Goal: Task Accomplishment & Management: Manage account settings

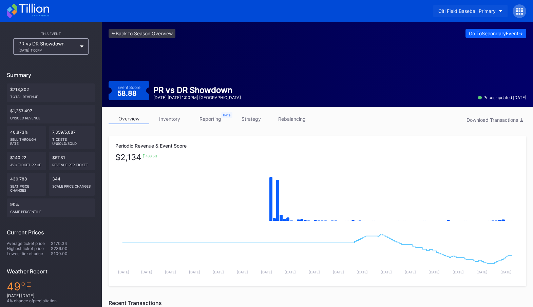
click at [494, 10] on div "Citi Field Baseball Primary" at bounding box center [466, 11] width 57 height 6
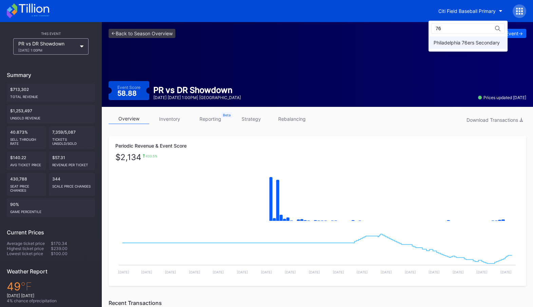
type input "76"
click at [476, 48] on div "Philadelphia 76ers Secondary" at bounding box center [468, 42] width 79 height 13
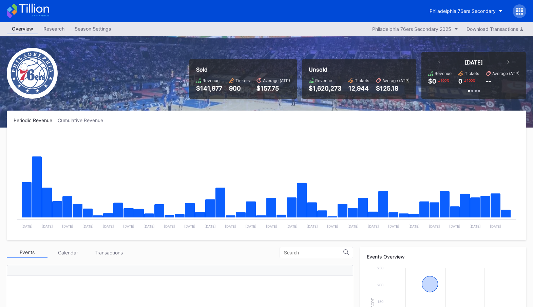
click at [524, 7] on div at bounding box center [520, 11] width 14 height 14
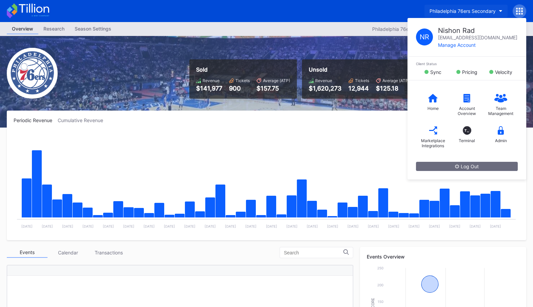
click at [474, 8] on div "Philadelphia 76ers Secondary" at bounding box center [463, 11] width 66 height 6
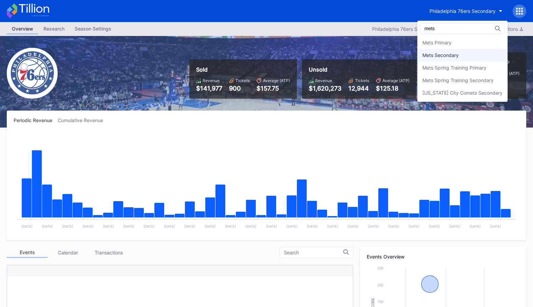
type input "mets"
click at [459, 54] on div "Mets Secondary" at bounding box center [440, 55] width 36 height 6
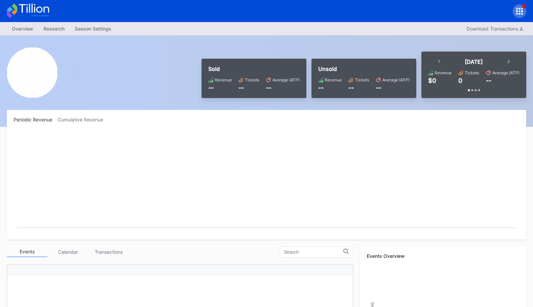
click at [516, 13] on icon at bounding box center [517, 14] width 2 height 2
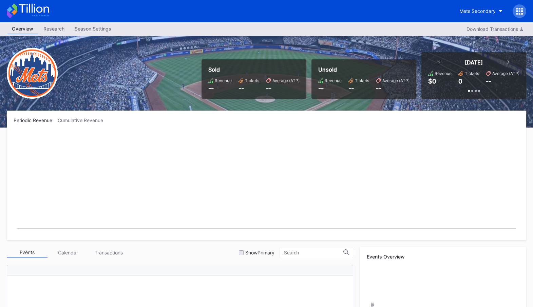
click at [522, 12] on icon at bounding box center [519, 11] width 7 height 7
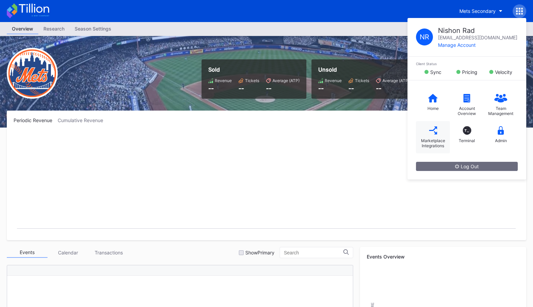
click at [437, 142] on div "Marketplace Integrations" at bounding box center [432, 143] width 27 height 10
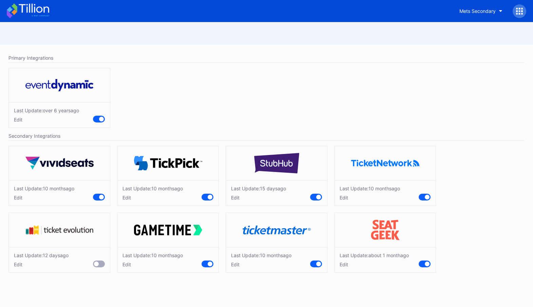
click at [128, 263] on div "Edit" at bounding box center [152, 265] width 60 height 6
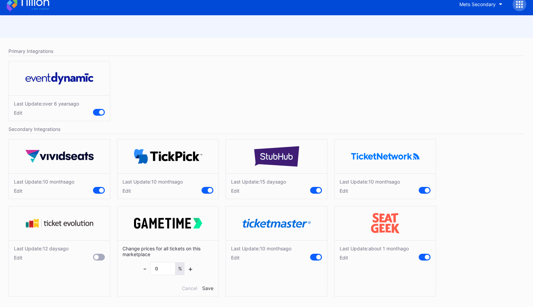
click at [208, 287] on div "Save" at bounding box center [207, 288] width 11 height 6
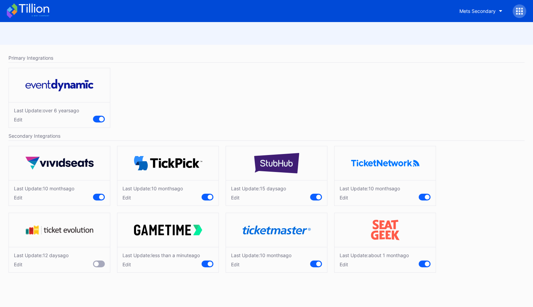
click at [128, 267] on div "Edit" at bounding box center [160, 265] width 77 height 6
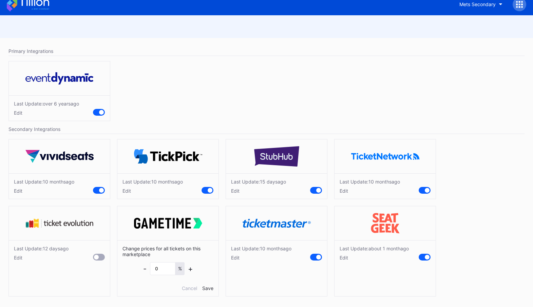
click at [225, 112] on div "Last Update: over [DATE] Edit" at bounding box center [266, 93] width 523 height 70
click at [495, 3] on div "Mets Secondary" at bounding box center [477, 4] width 36 height 6
type input "devils"
click at [469, 37] on div "NJ Devils Hockey Secondary" at bounding box center [466, 36] width 65 height 6
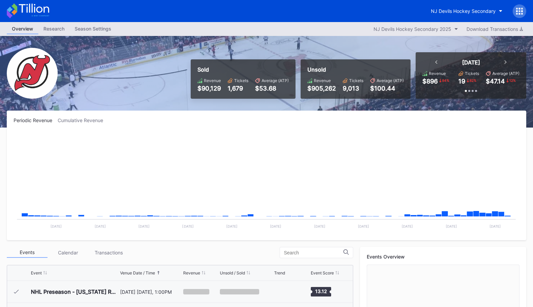
scroll to position [66, 0]
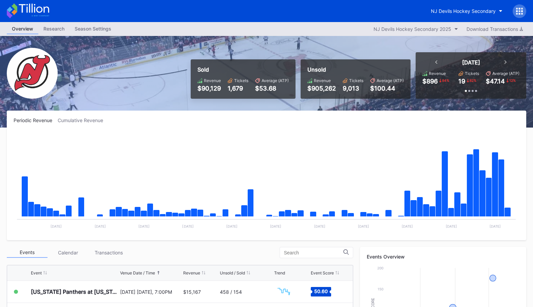
click at [524, 9] on div at bounding box center [520, 11] width 14 height 14
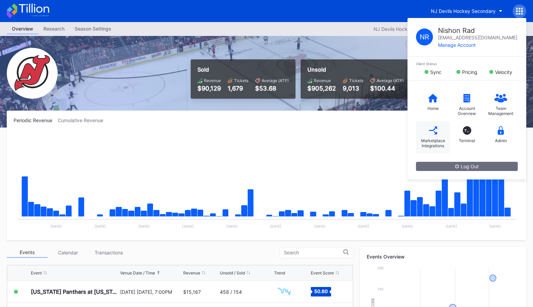
click at [441, 138] on div "Marketplace Integrations" at bounding box center [432, 143] width 27 height 10
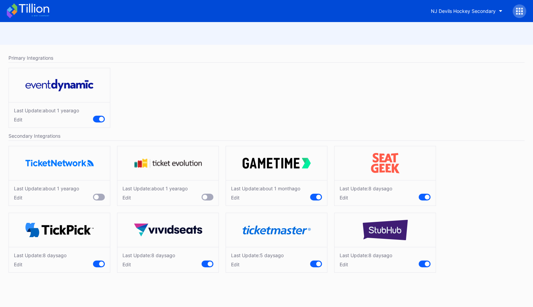
click at [238, 265] on div "Edit" at bounding box center [257, 265] width 53 height 6
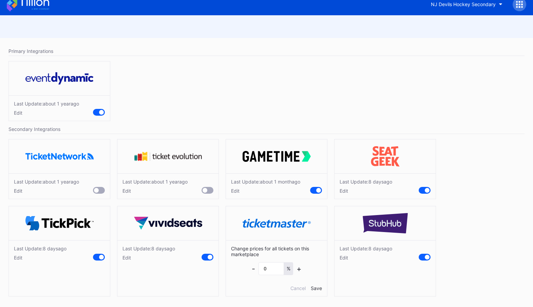
click at [130, 258] on div "Edit" at bounding box center [148, 258] width 53 height 6
click at [344, 258] on div "Edit" at bounding box center [366, 258] width 53 height 6
click at [344, 189] on div "Edit" at bounding box center [366, 191] width 53 height 6
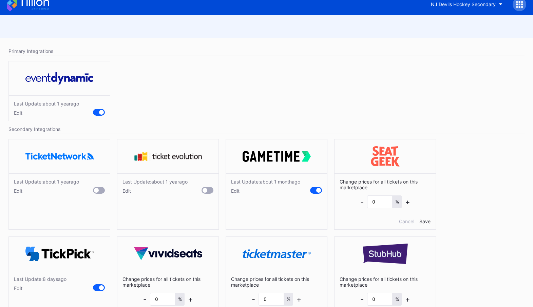
click at [231, 191] on div "Last Update: about [DATE] Edit" at bounding box center [276, 185] width 101 height 25
click at [234, 191] on div "Edit" at bounding box center [265, 191] width 69 height 6
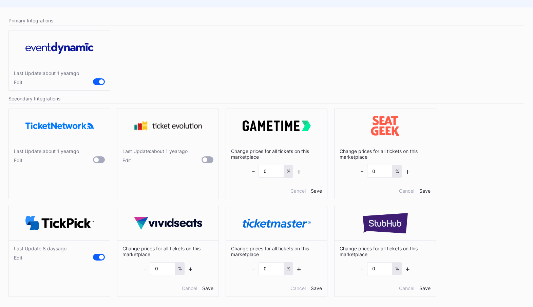
click at [17, 256] on div "Edit" at bounding box center [40, 258] width 53 height 6
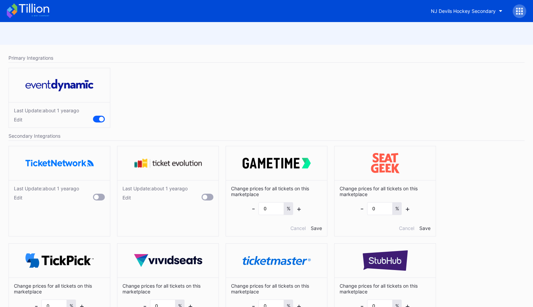
click at [127, 198] on div "Edit" at bounding box center [154, 198] width 65 height 6
click at [12, 196] on div "Last Update: about [DATE] Edit" at bounding box center [59, 192] width 101 height 25
click at [13, 196] on div "Last Update: about [DATE] Edit" at bounding box center [59, 192] width 101 height 25
click at [16, 196] on div "Edit" at bounding box center [46, 198] width 65 height 6
click at [81, 227] on div "Cancel" at bounding box center [80, 228] width 15 height 6
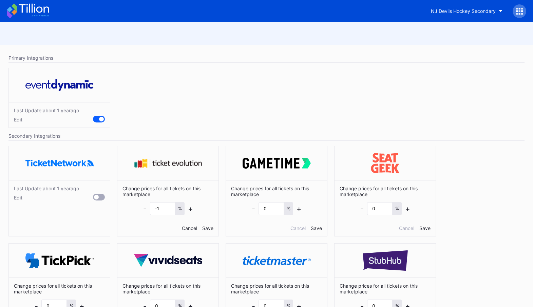
click at [187, 225] on div "Cancel" at bounding box center [189, 228] width 15 height 6
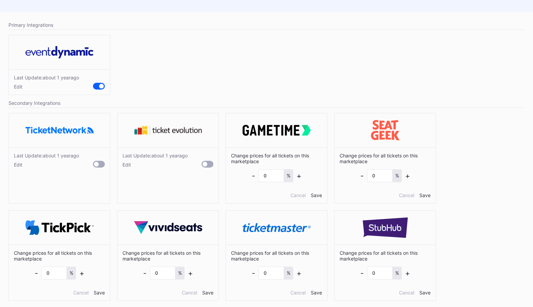
scroll to position [37, 0]
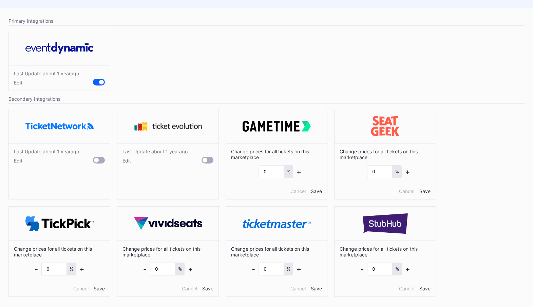
click at [227, 104] on div "Primary Integrations Last Update: about [DATE] Edit Secondary Integrations Last…" at bounding box center [266, 158] width 533 height 301
click at [297, 190] on div "Cancel" at bounding box center [297, 191] width 15 height 6
click at [402, 191] on div "Cancel" at bounding box center [406, 191] width 15 height 6
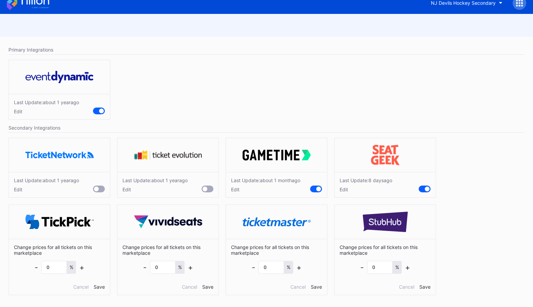
scroll to position [7, 0]
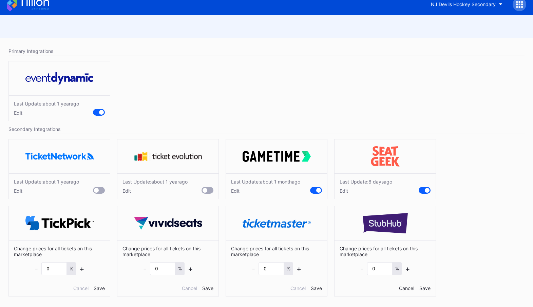
click at [405, 290] on div "Cancel" at bounding box center [406, 288] width 15 height 6
click at [298, 287] on div "Cancel" at bounding box center [297, 288] width 15 height 6
click at [194, 289] on div "Cancel" at bounding box center [189, 288] width 15 height 6
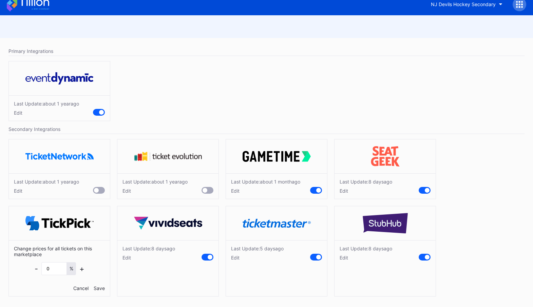
click at [81, 288] on div "Cancel" at bounding box center [80, 288] width 15 height 6
